Goal: Ask a question

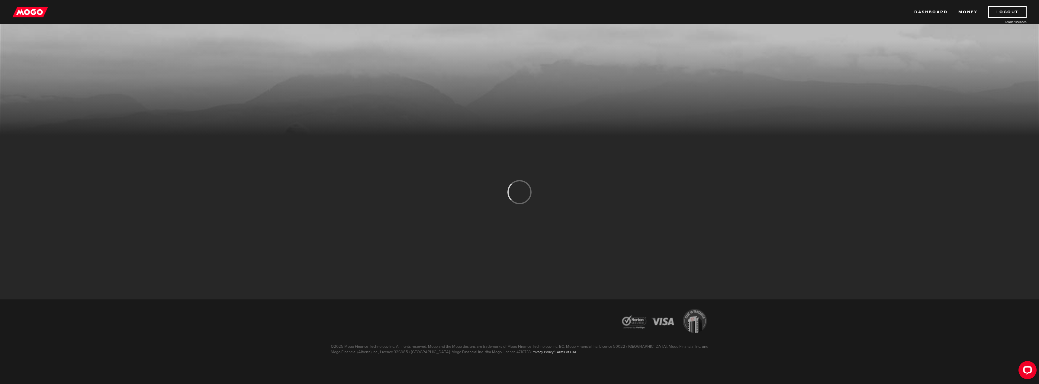
click at [35, 14] on img at bounding box center [30, 11] width 36 height 11
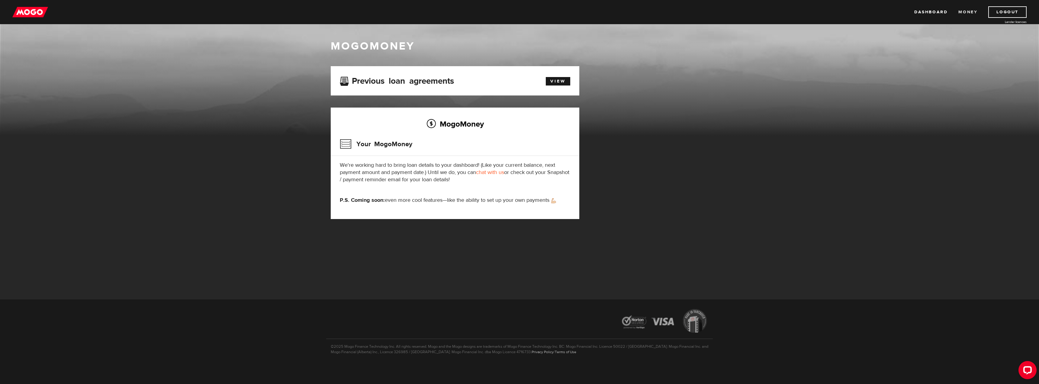
click at [968, 13] on link "Money" at bounding box center [968, 11] width 19 height 11
click at [495, 171] on link "chat with us" at bounding box center [490, 172] width 28 height 7
